Goal: Task Accomplishment & Management: Use online tool/utility

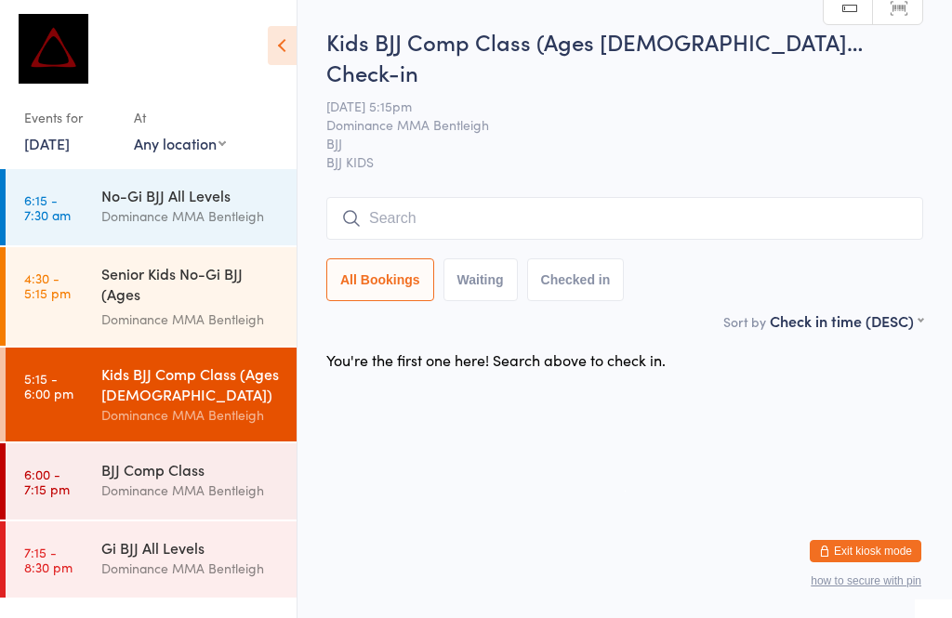
click at [452, 197] on input "search" at bounding box center [624, 218] width 597 height 43
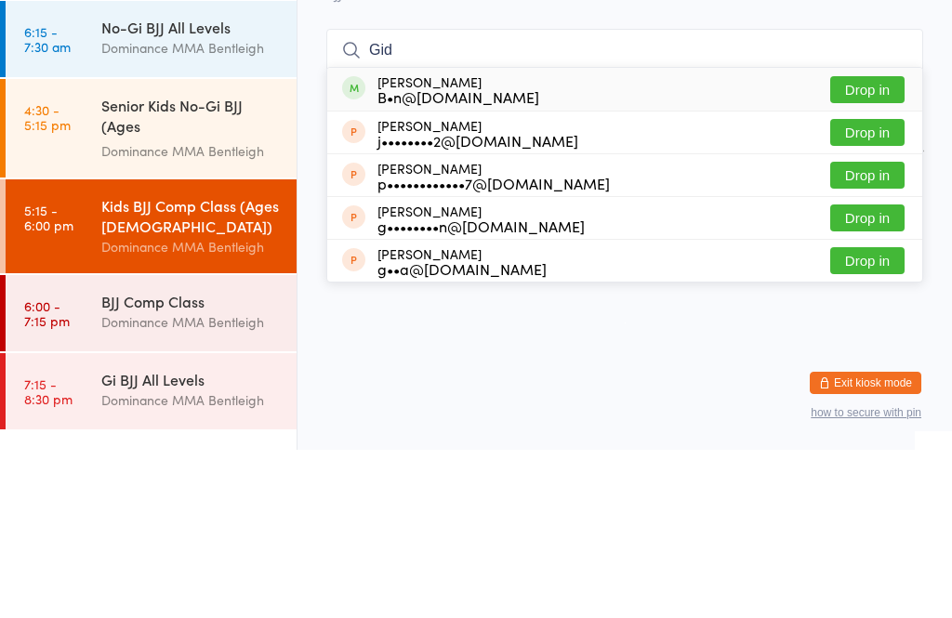
type input "Gid"
click at [866, 245] on button "Drop in" at bounding box center [867, 258] width 74 height 27
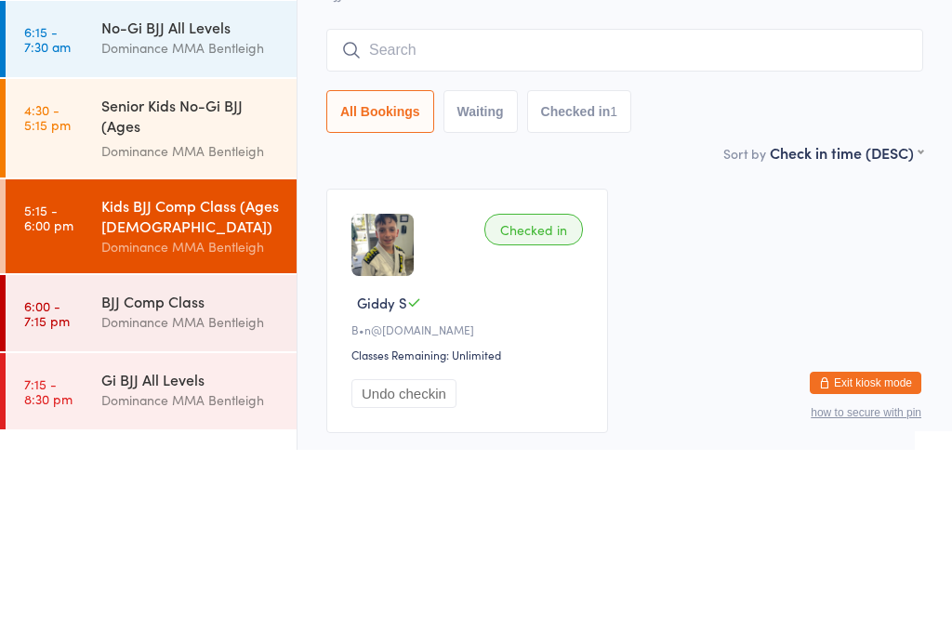
click at [419, 197] on input "search" at bounding box center [624, 218] width 597 height 43
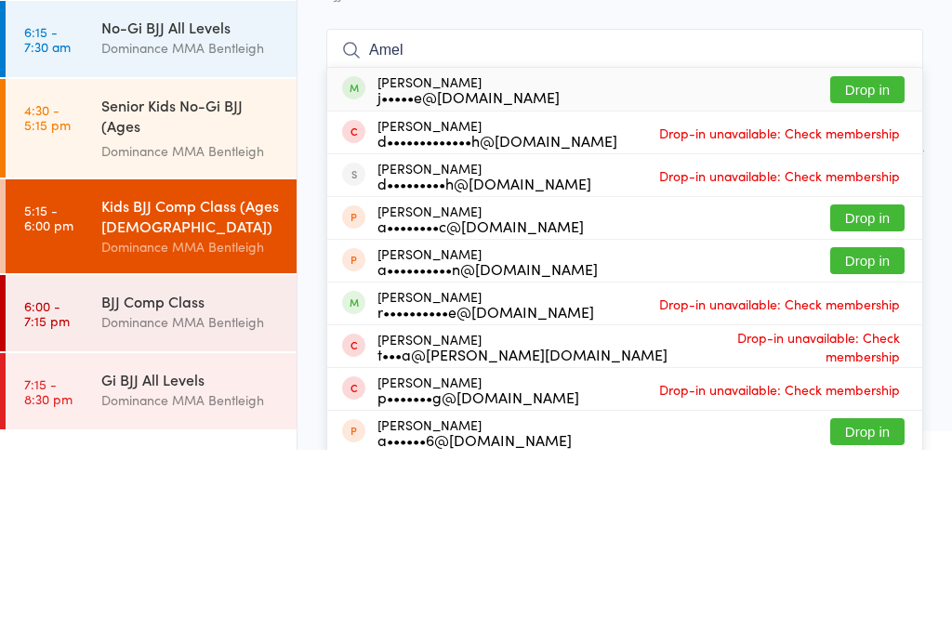
type input "Amel"
click at [863, 245] on button "Drop in" at bounding box center [867, 258] width 74 height 27
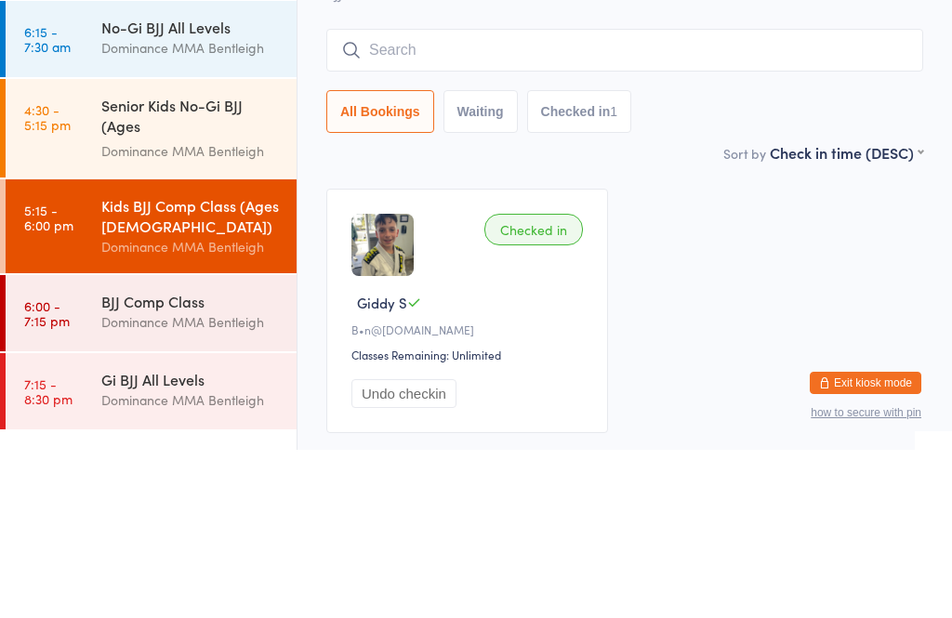
scroll to position [105, 0]
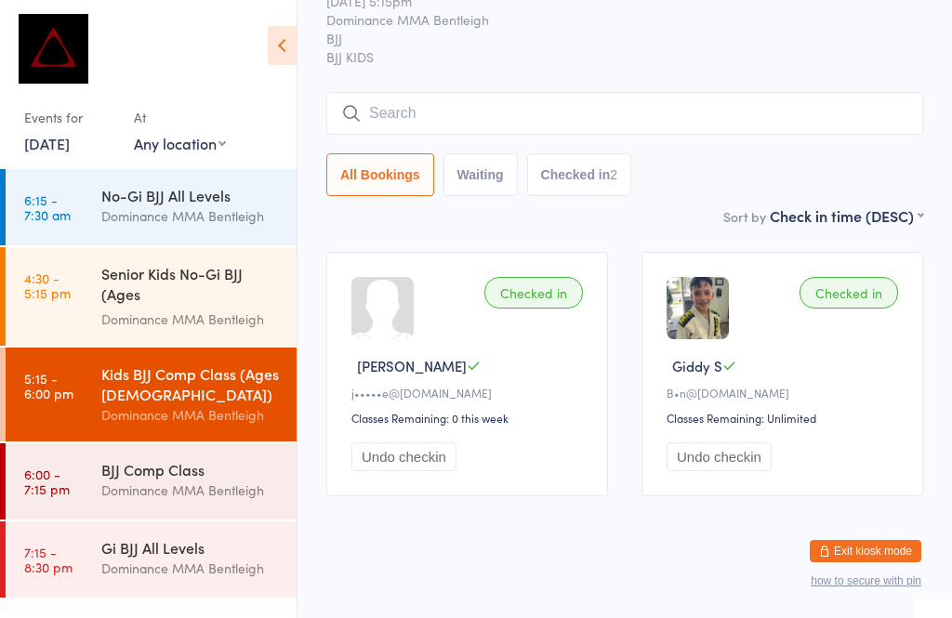
click at [150, 375] on div "Kids BJJ Comp Class (Ages [DEMOGRAPHIC_DATA])" at bounding box center [190, 384] width 179 height 41
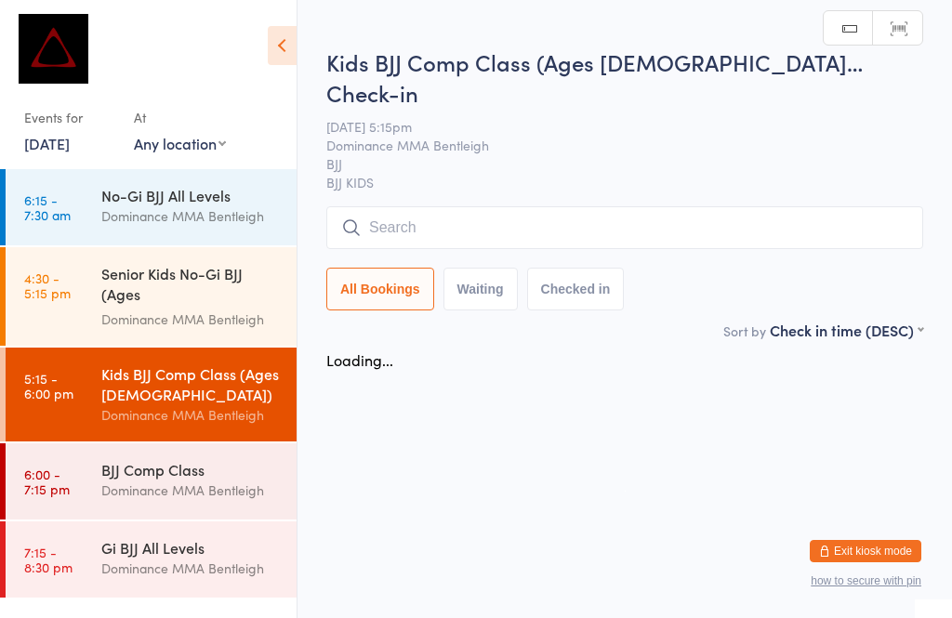
scroll to position [0, 0]
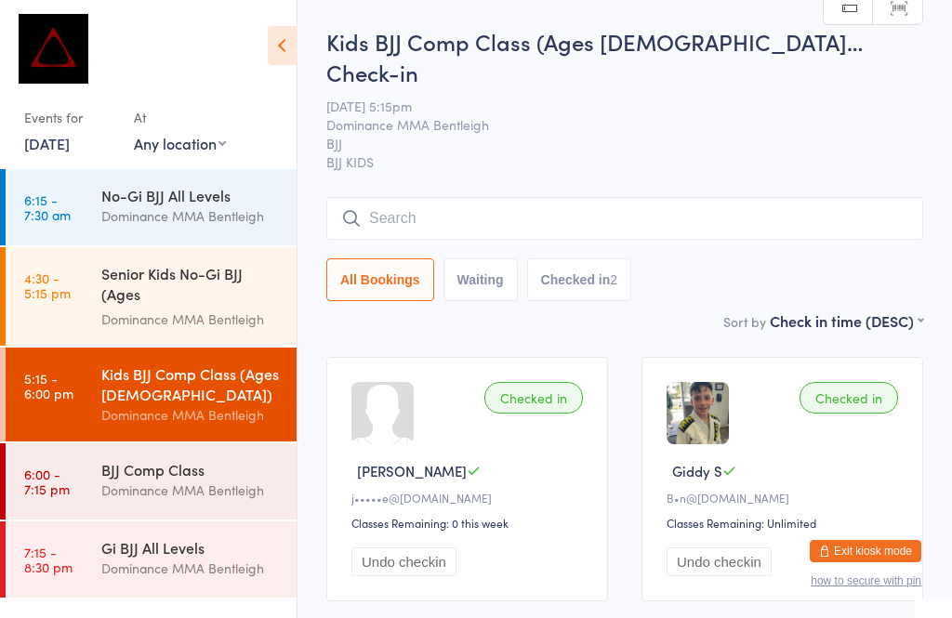
click at [376, 197] on input "search" at bounding box center [624, 218] width 597 height 43
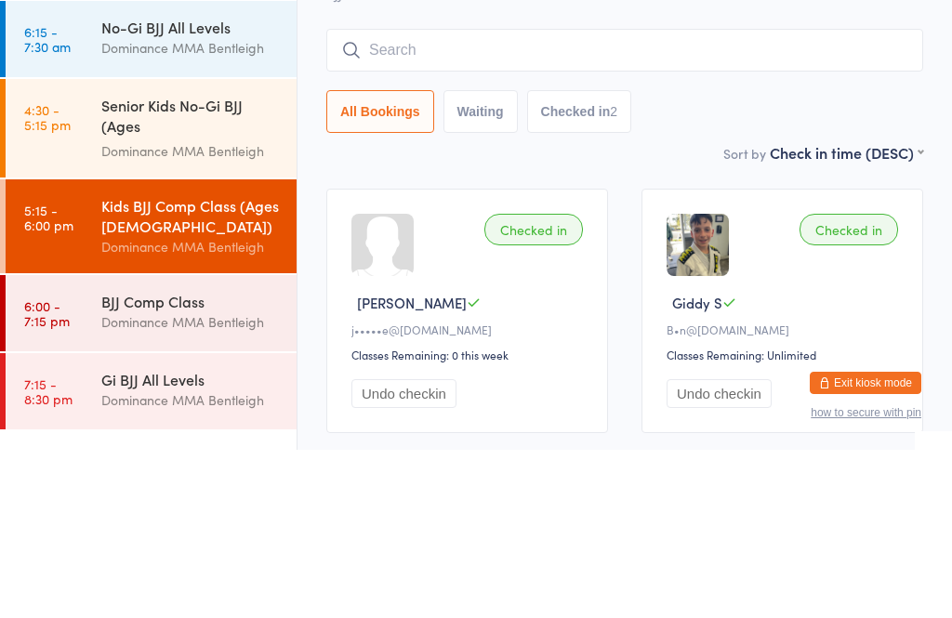
type input "1"
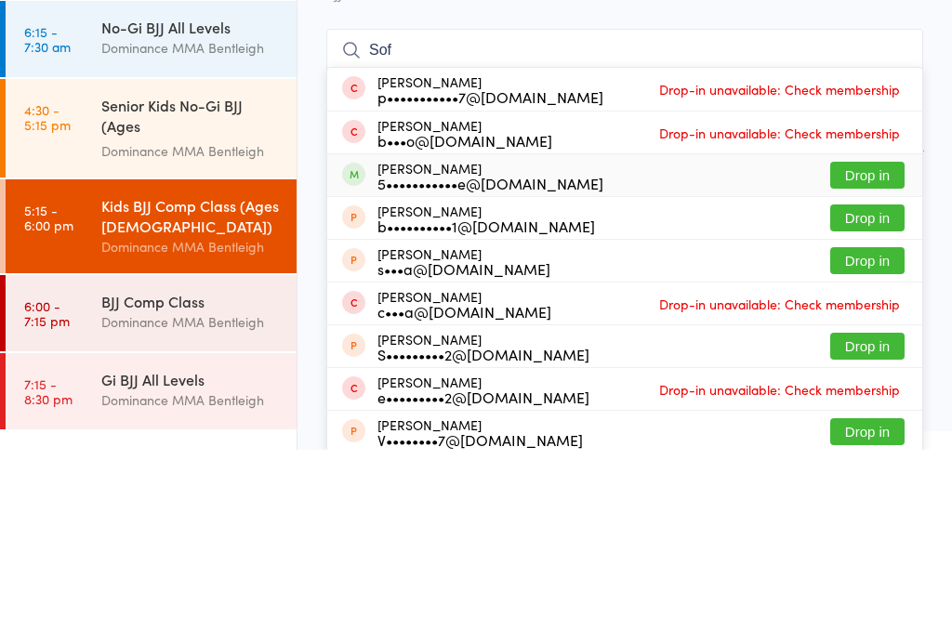
type input "Sof"
click at [404, 344] on div "5•••••••••••e@[DOMAIN_NAME]" at bounding box center [490, 351] width 226 height 15
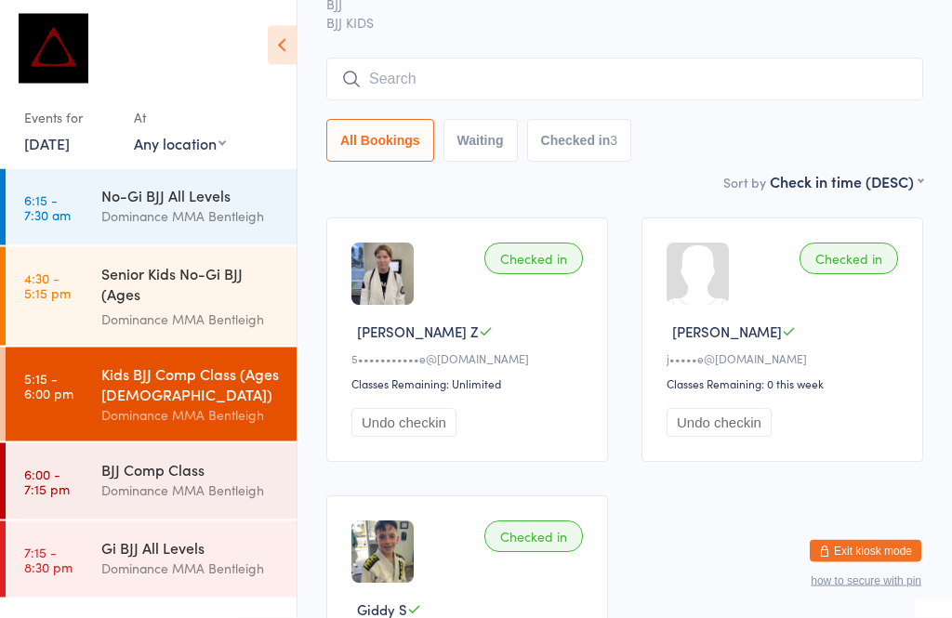
scroll to position [139, 0]
click at [814, 59] on input "search" at bounding box center [624, 80] width 597 height 43
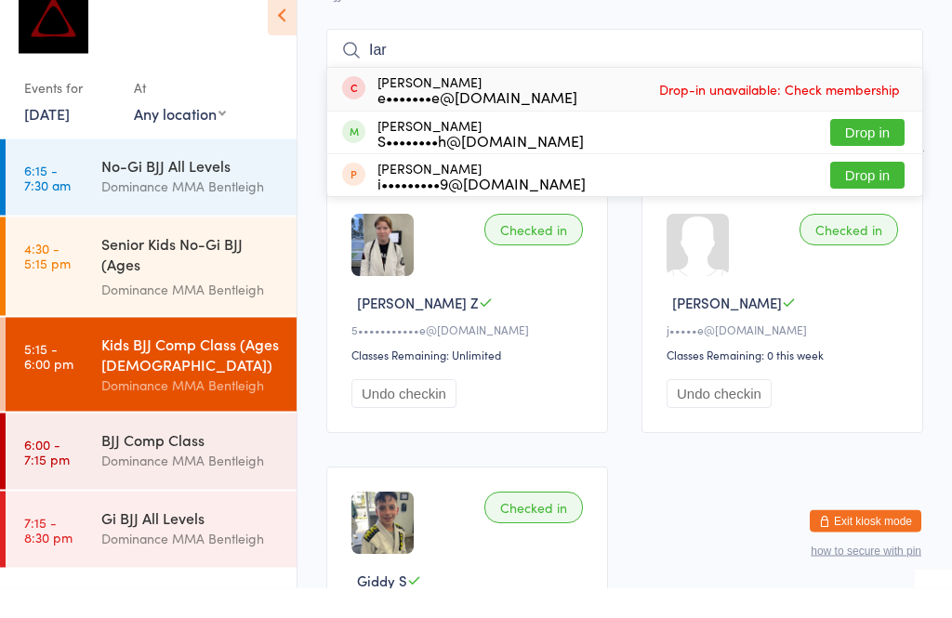
type input "Iar"
click at [880, 150] on button "Drop in" at bounding box center [867, 163] width 74 height 27
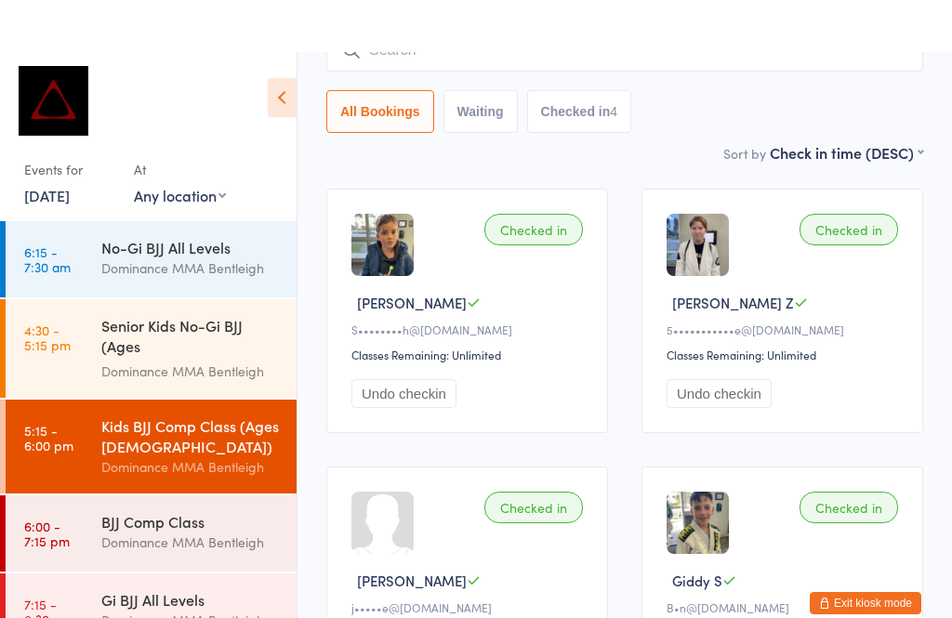
scroll to position [232, 0]
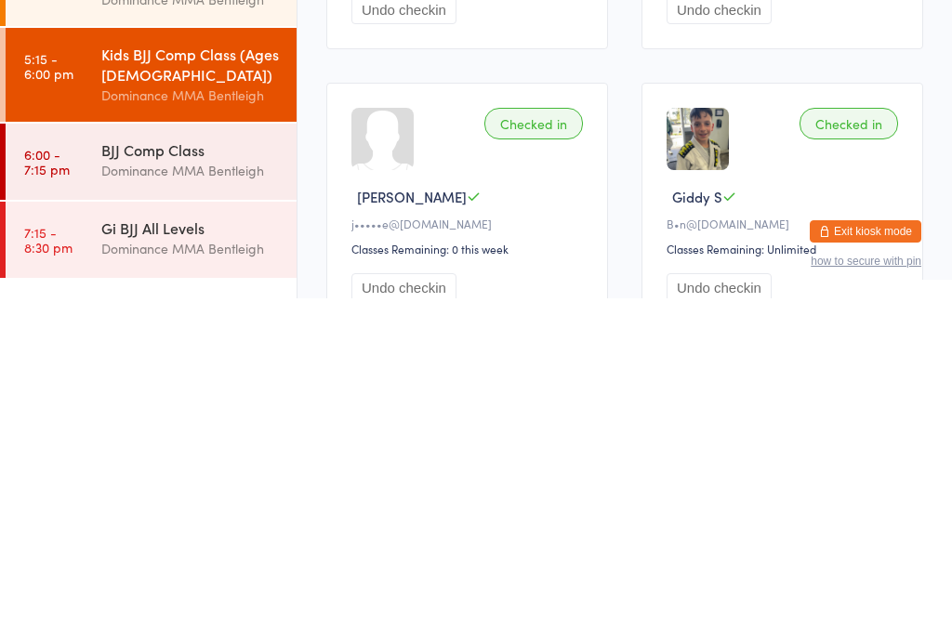
click at [83, 444] on link "6:00 - 7:15 pm BJJ Comp Class Dominance MMA Bentleigh" at bounding box center [151, 482] width 291 height 76
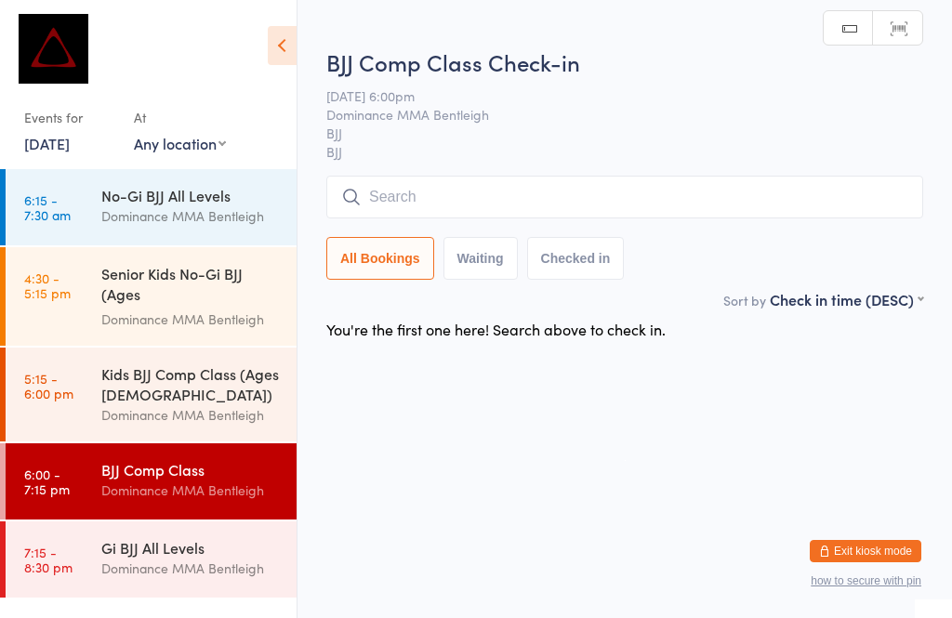
click at [482, 179] on input "search" at bounding box center [624, 197] width 597 height 43
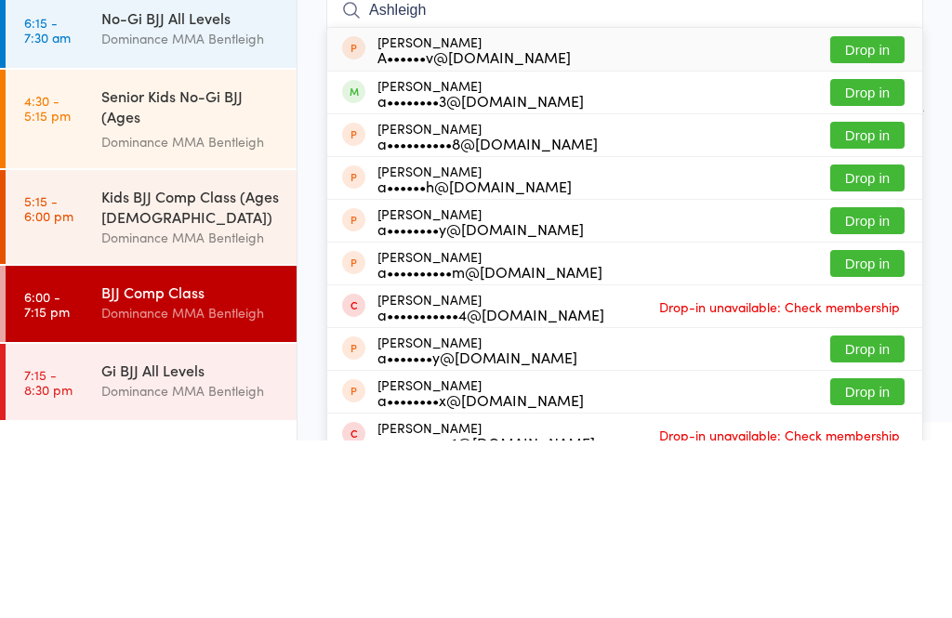
type input "Ashleigh"
click at [868, 257] on button "Drop in" at bounding box center [867, 270] width 74 height 27
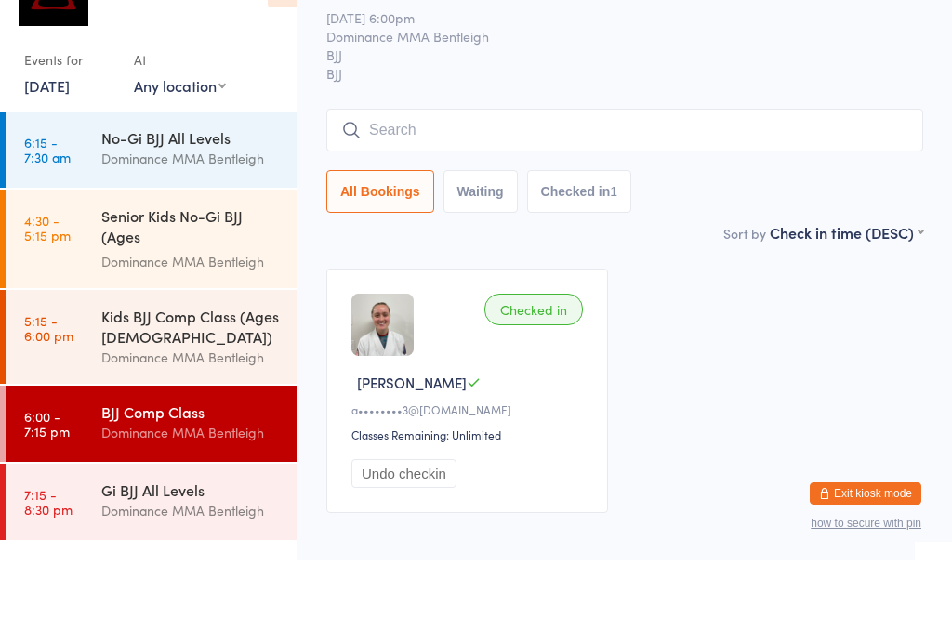
scroll to position [42, 0]
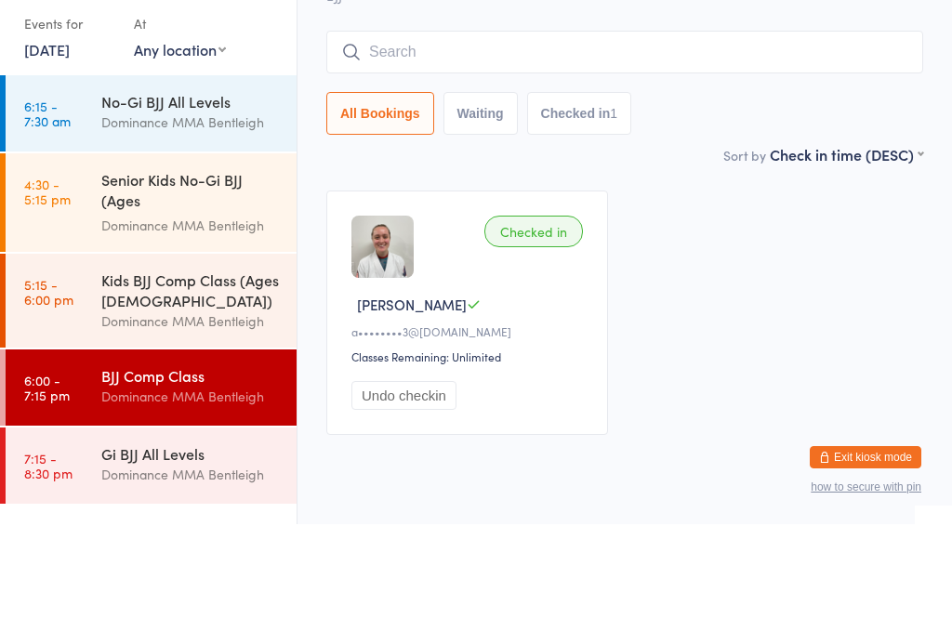
click at [759, 125] on input "search" at bounding box center [624, 146] width 597 height 43
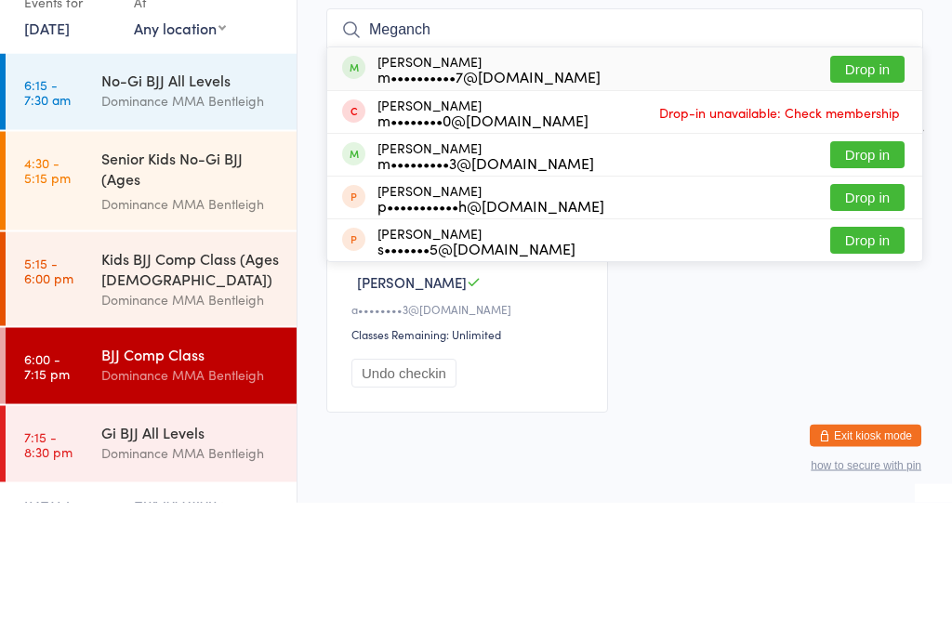
type input "Meganch"
click at [879, 172] on button "Drop in" at bounding box center [867, 185] width 74 height 27
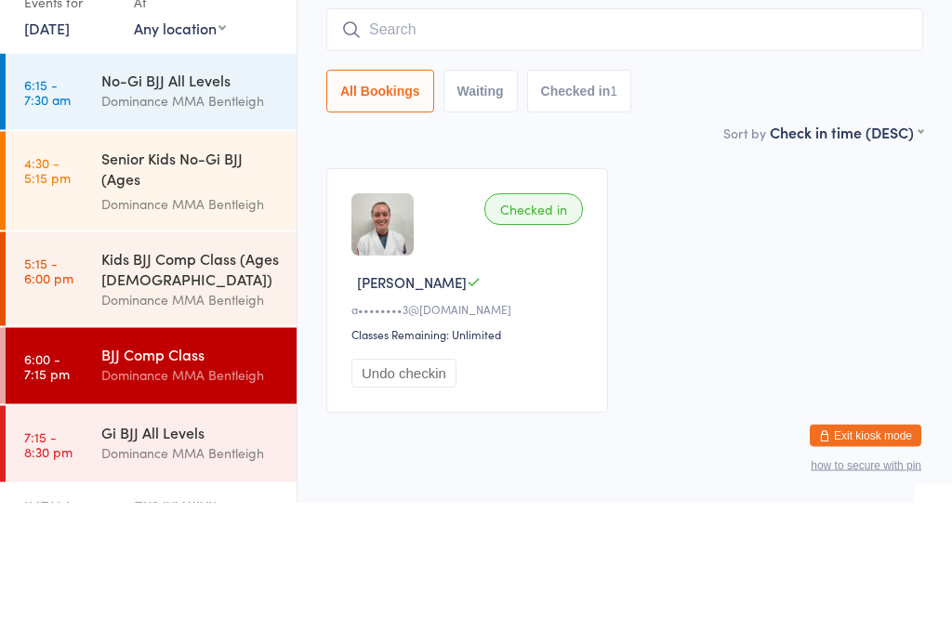
scroll to position [105, 0]
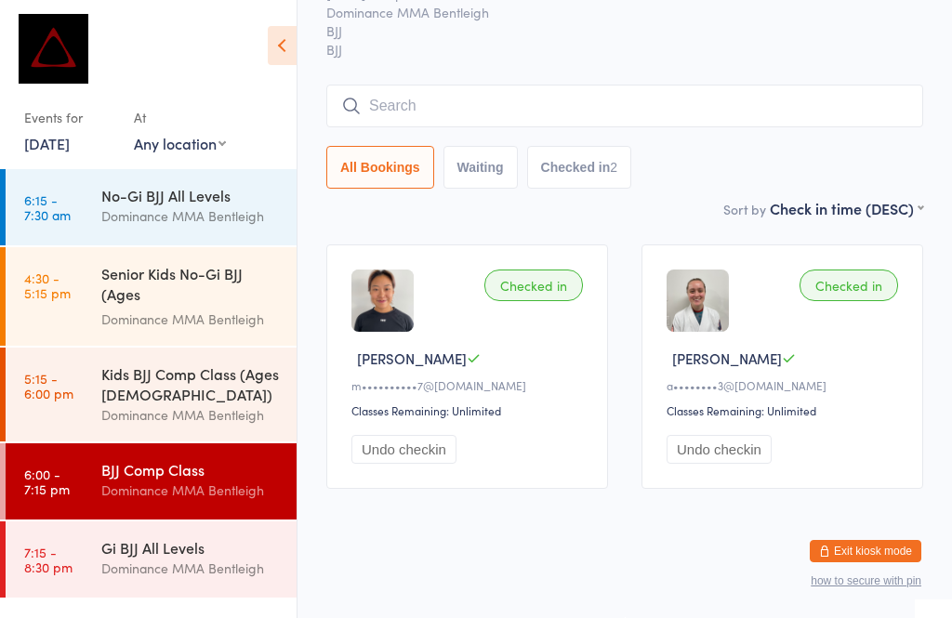
click at [816, 87] on input "search" at bounding box center [624, 106] width 597 height 43
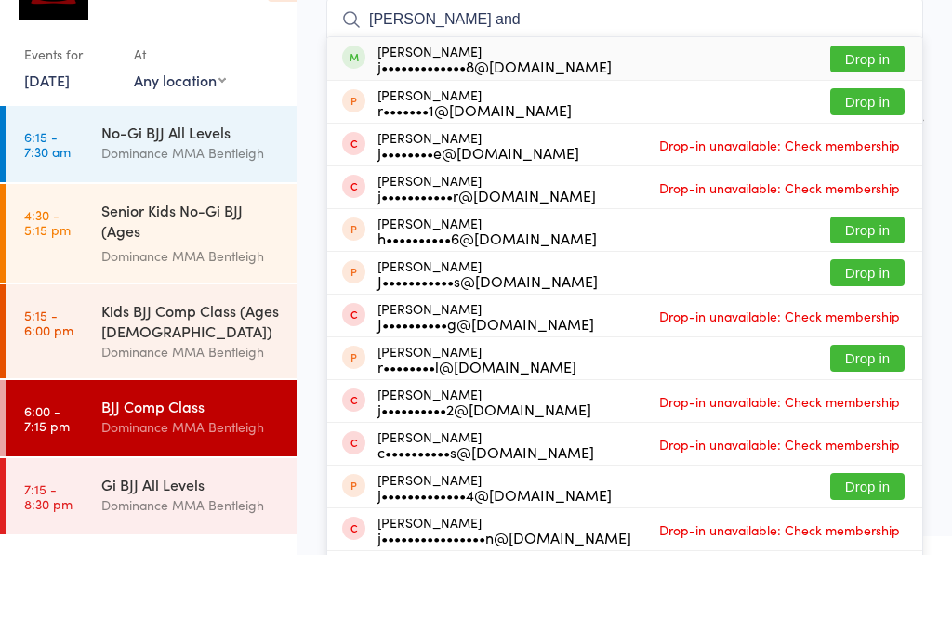
type input "[PERSON_NAME] and"
click at [879, 109] on button "Drop in" at bounding box center [867, 122] width 74 height 27
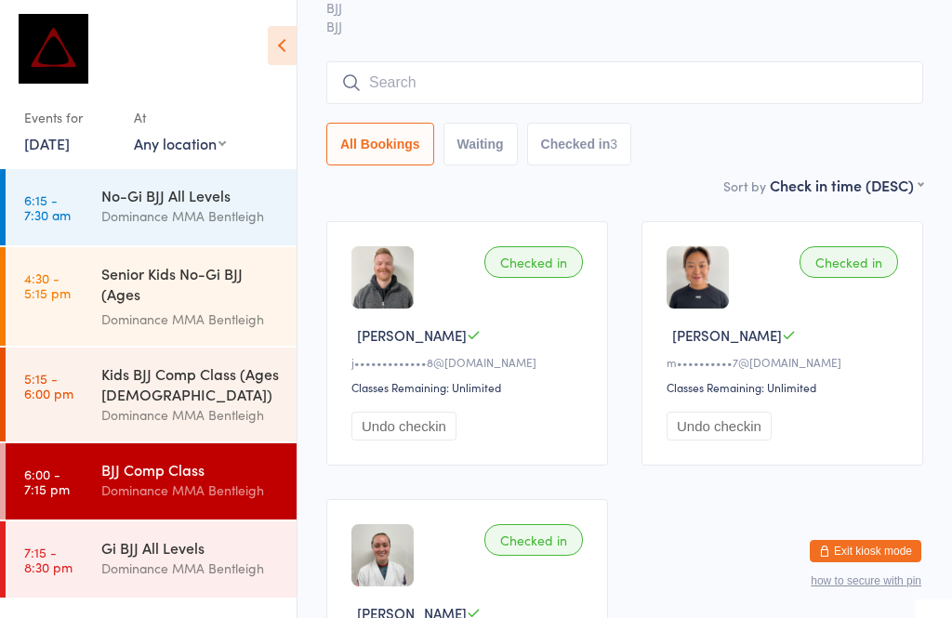
click at [563, 89] on input "search" at bounding box center [624, 82] width 597 height 43
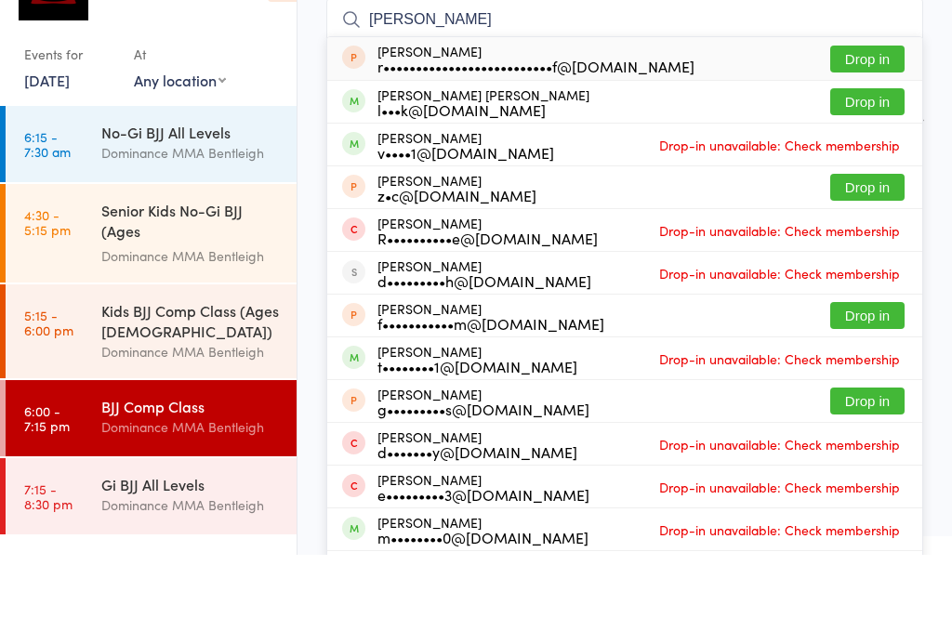
type input "[PERSON_NAME]"
click at [890, 152] on button "Drop in" at bounding box center [867, 165] width 74 height 27
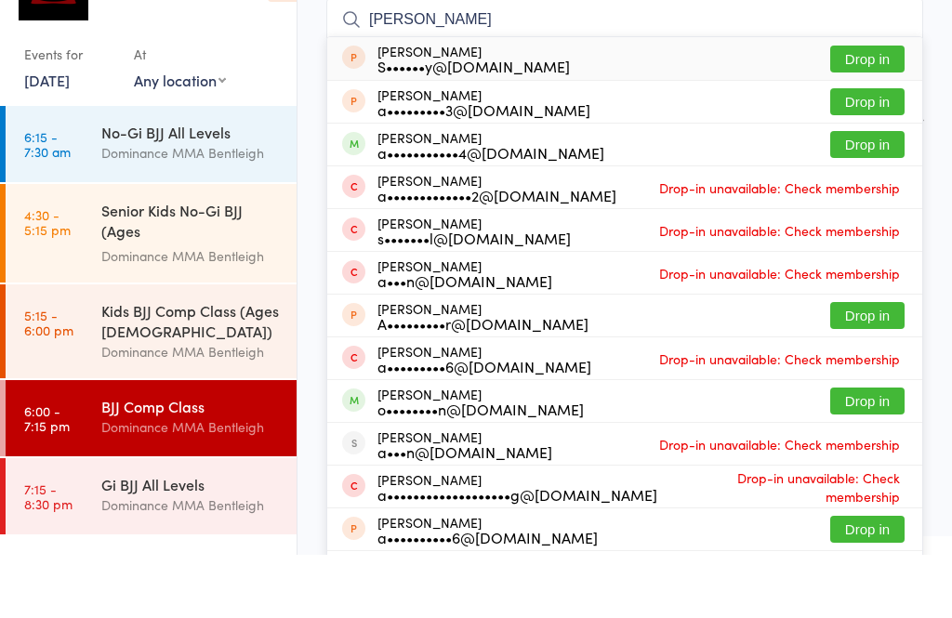
type input "[PERSON_NAME]"
click at [868, 194] on button "Drop in" at bounding box center [867, 207] width 74 height 27
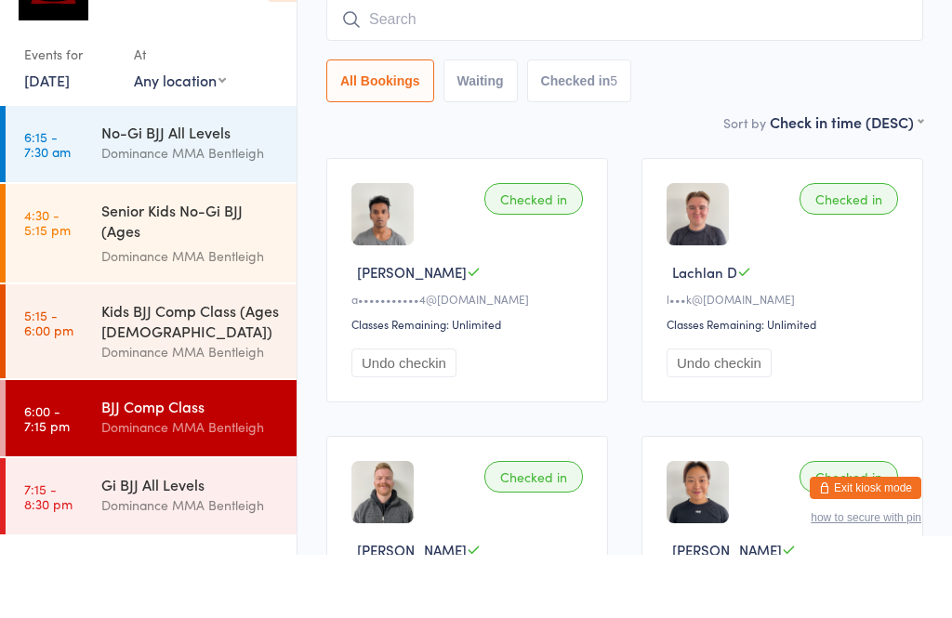
scroll to position [168, 0]
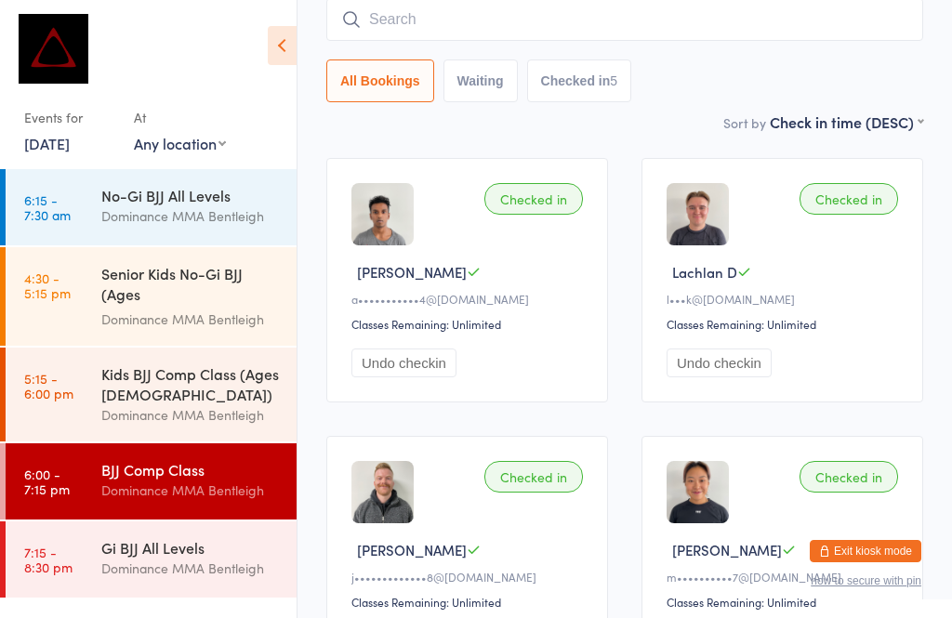
click at [442, 20] on input "search" at bounding box center [624, 19] width 597 height 43
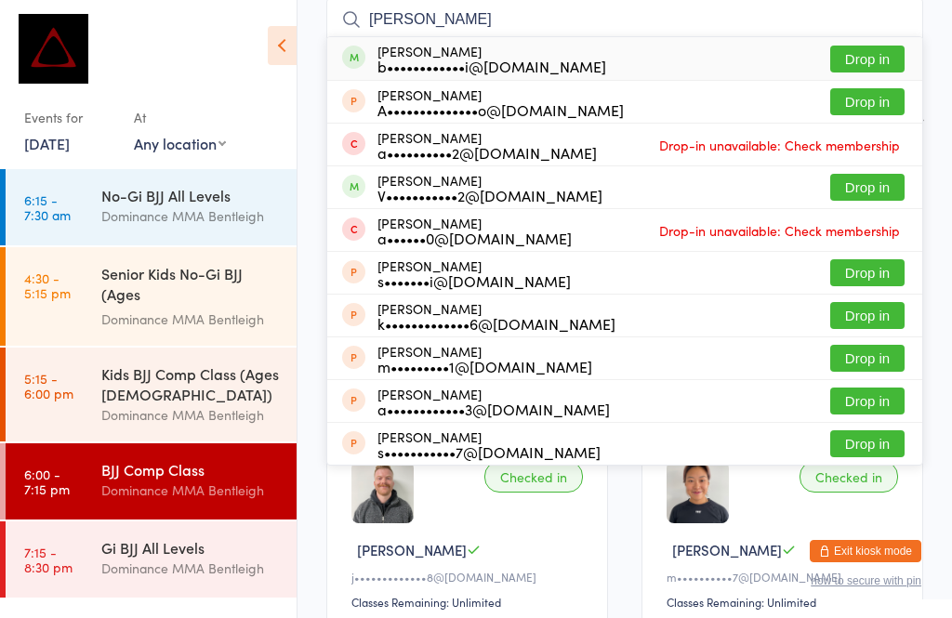
type input "[PERSON_NAME]"
click at [858, 51] on button "Drop in" at bounding box center [867, 59] width 74 height 27
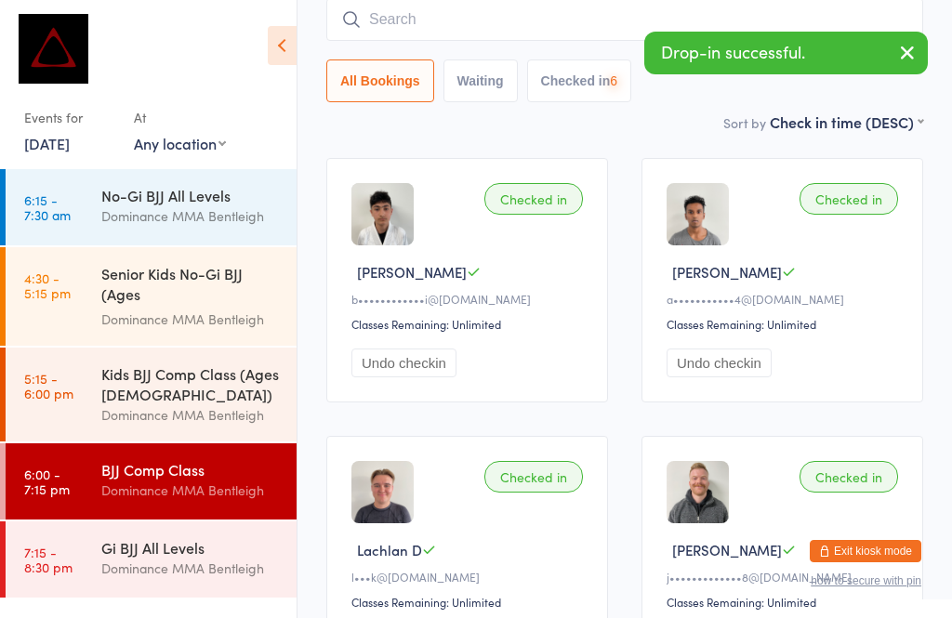
click at [914, 60] on icon "button" at bounding box center [907, 52] width 22 height 23
